Goal: Task Accomplishment & Management: Manage account settings

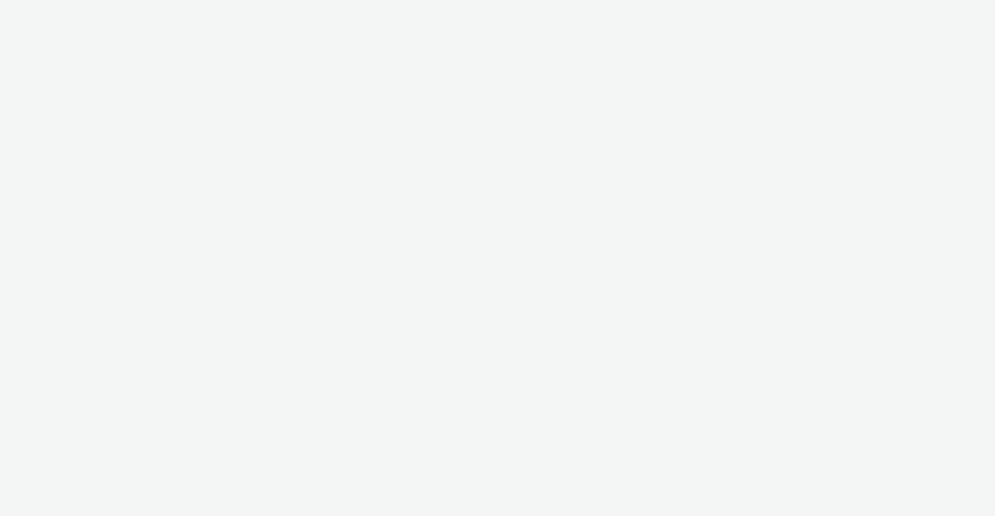
select select "2fc77e36-bb93-4aa3-9dff-dcb08e02eac6"
select select "2405a9d4-3350-4458-8d06-44f78962fa76"
select select "2fc77e36-bb93-4aa3-9dff-dcb08e02eac6"
select select "2405a9d4-3350-4458-8d06-44f78962fa76"
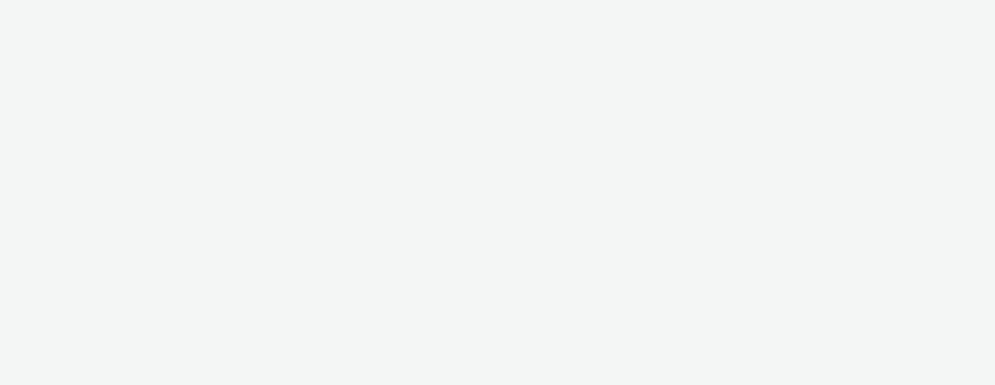
select select "2fc77e36-bb93-4aa3-9dff-dcb08e02eac6"
select select "2405a9d4-3350-4458-8d06-44f78962fa76"
